Goal: Task Accomplishment & Management: Use online tool/utility

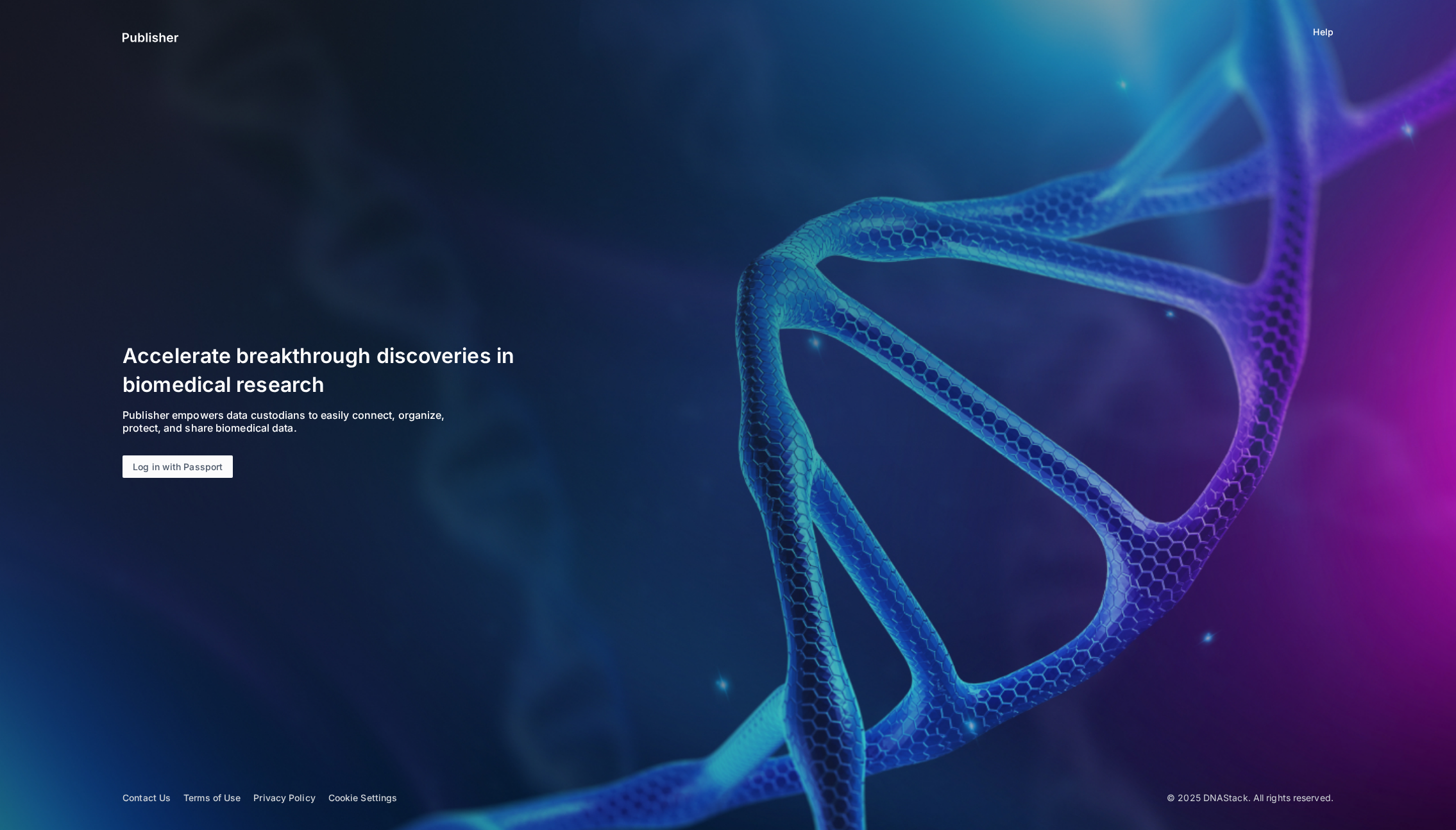
click at [180, 464] on link "Log in with Passport" at bounding box center [177, 467] width 110 height 23
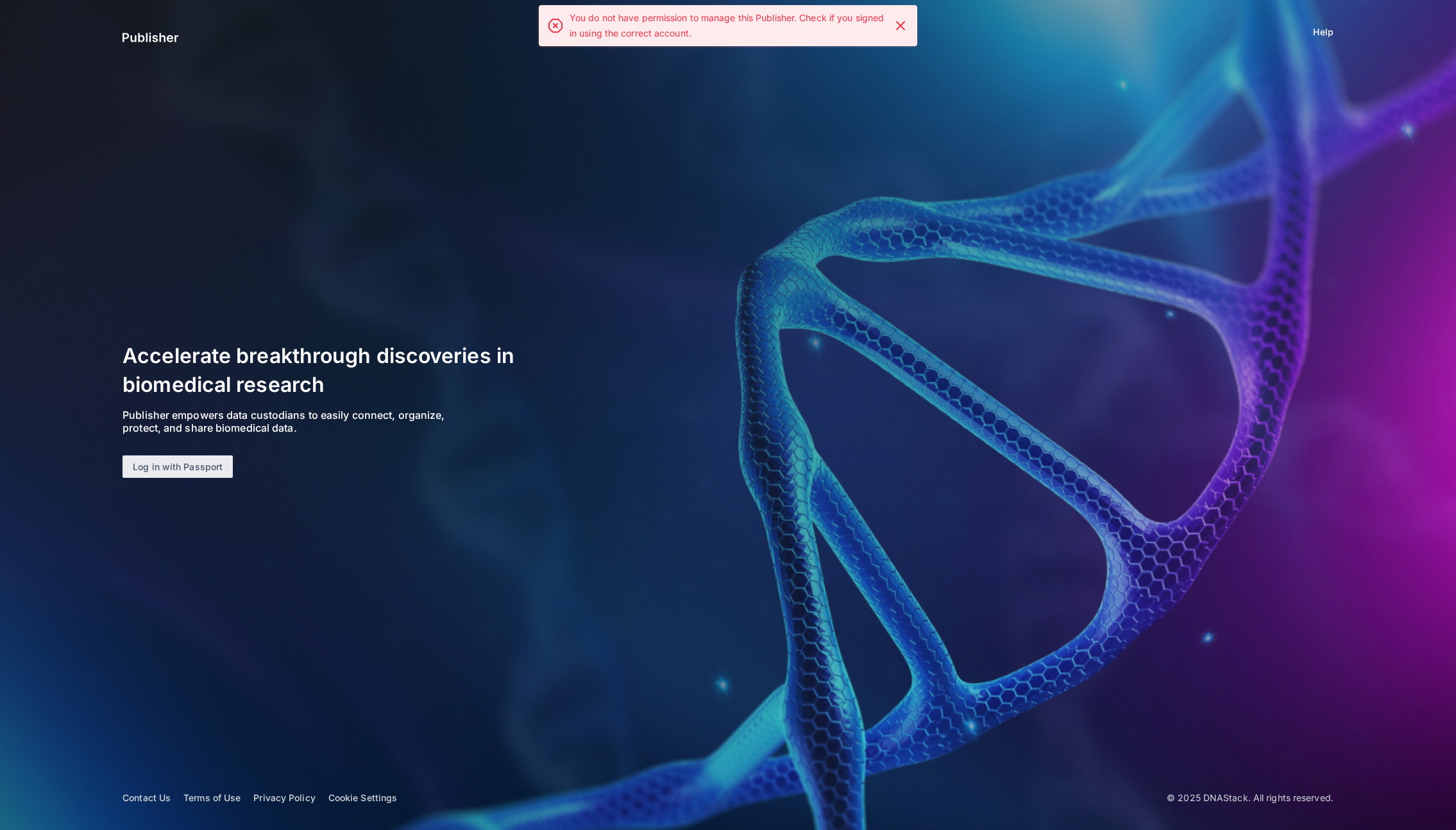
click at [902, 25] on icon at bounding box center [900, 25] width 16 height 16
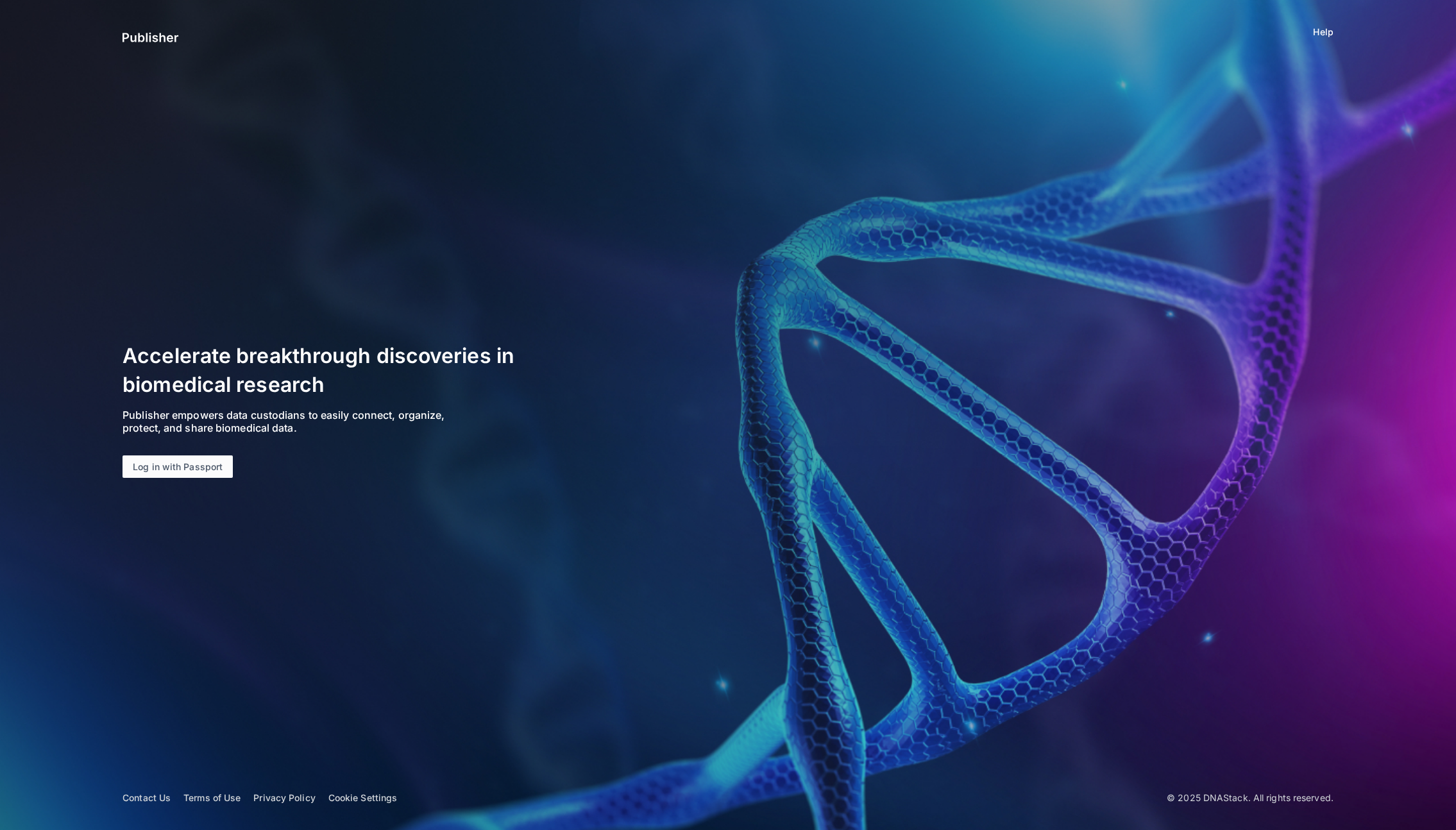
click at [180, 470] on link "Log in with Passport" at bounding box center [177, 467] width 110 height 23
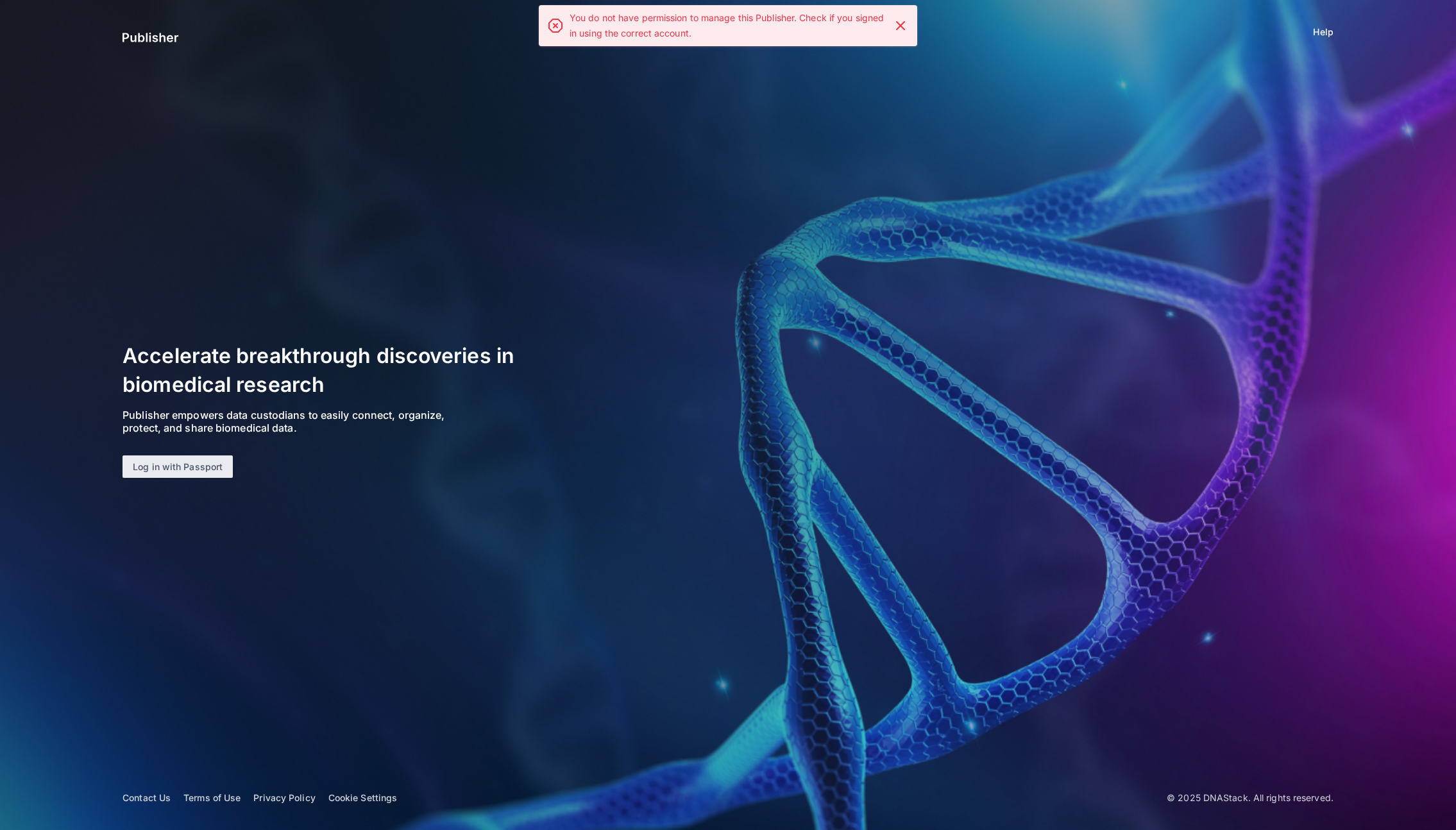
click at [814, 360] on article "Accelerate breakthrough discoveries in biomedical research Publisher empowers d…" at bounding box center [728, 415] width 1456 height 146
click at [1322, 32] on link "Help" at bounding box center [1323, 32] width 20 height 13
click at [801, 172] on app-page-layout "Help Accelerate breakthrough discoveries in biomedical research Publisher empow…" at bounding box center [728, 415] width 1456 height 830
click at [901, 22] on icon at bounding box center [900, 25] width 16 height 16
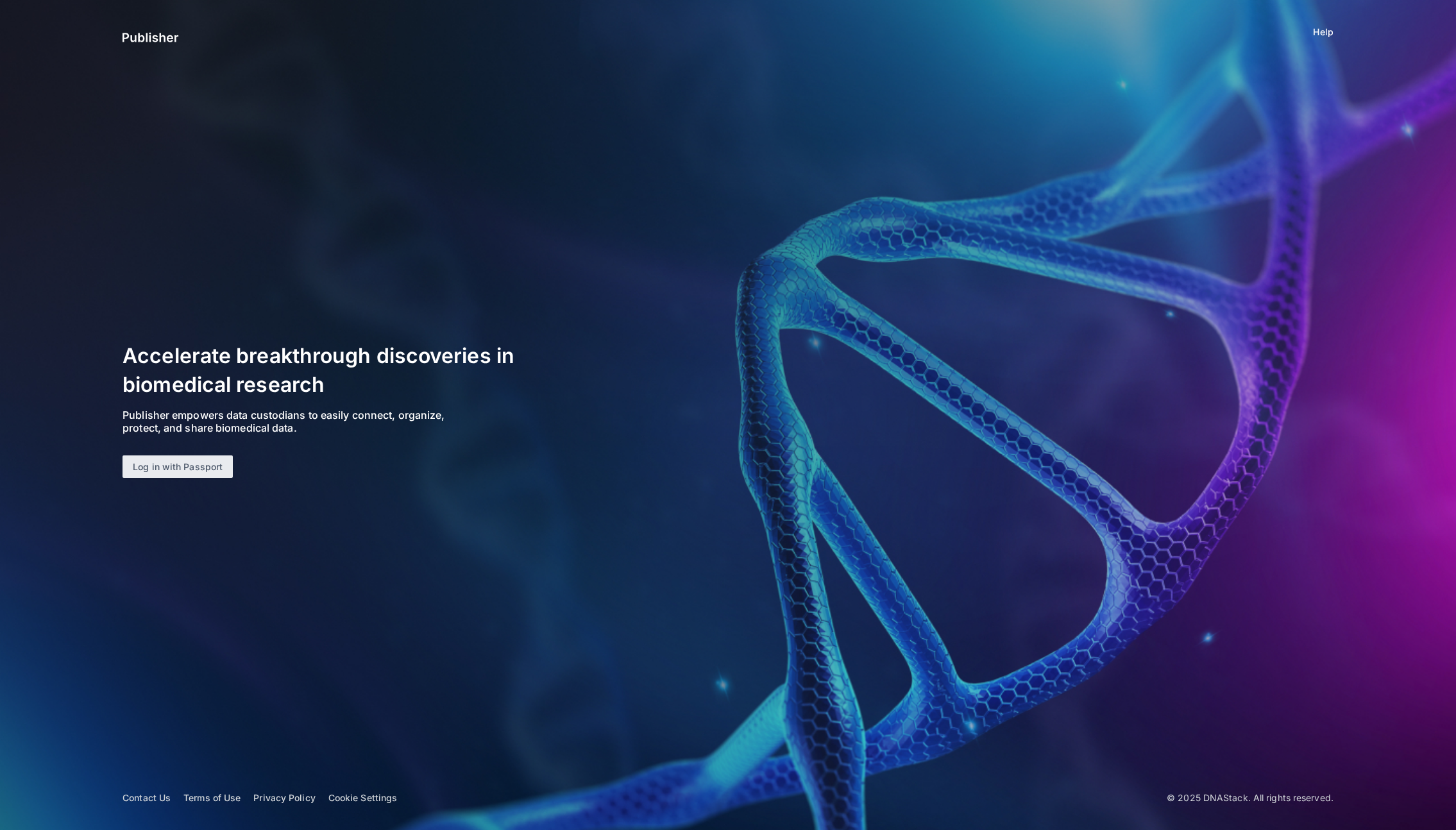
click at [1321, 37] on link "Help" at bounding box center [1323, 32] width 20 height 13
click at [185, 467] on link "Log in with Passport" at bounding box center [177, 467] width 110 height 23
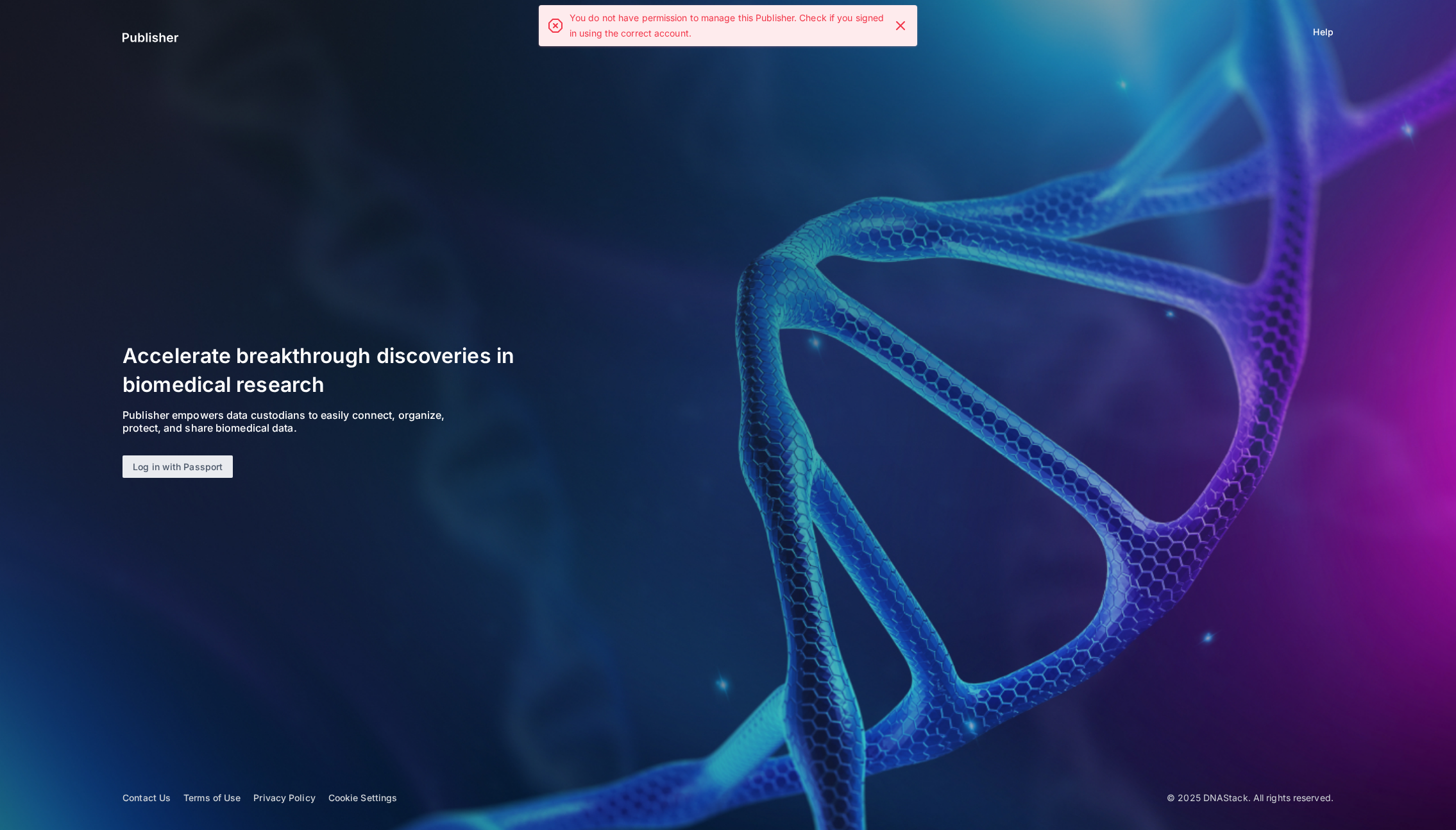
click at [900, 26] on use at bounding box center [900, 25] width 7 height 7
